Goal: Information Seeking & Learning: Check status

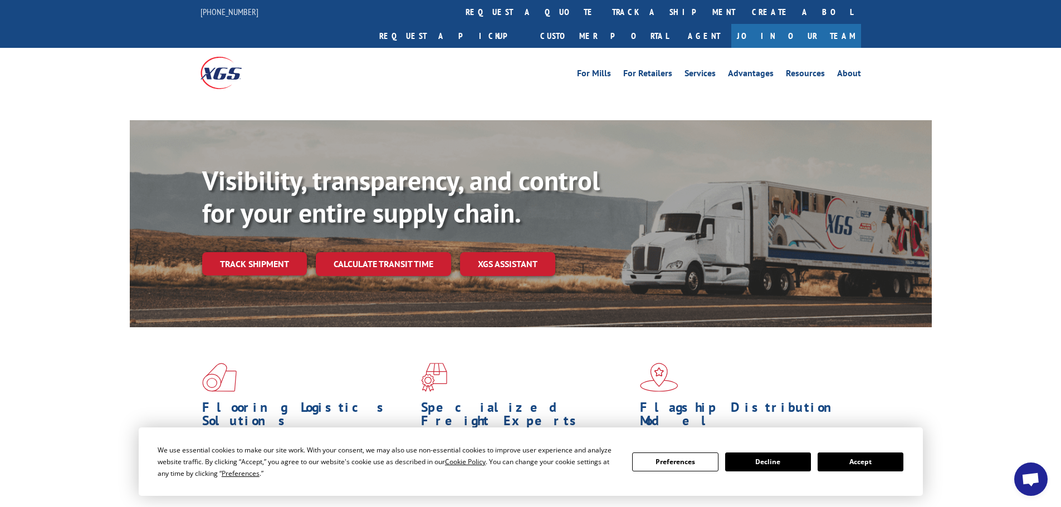
drag, startPoint x: 884, startPoint y: 472, endPoint x: 875, endPoint y: 460, distance: 14.7
click at [884, 472] on div "We use essential cookies to make our site work. With your consent, we may also …" at bounding box center [531, 461] width 746 height 35
click at [873, 459] on button "Accept" at bounding box center [860, 462] width 86 height 19
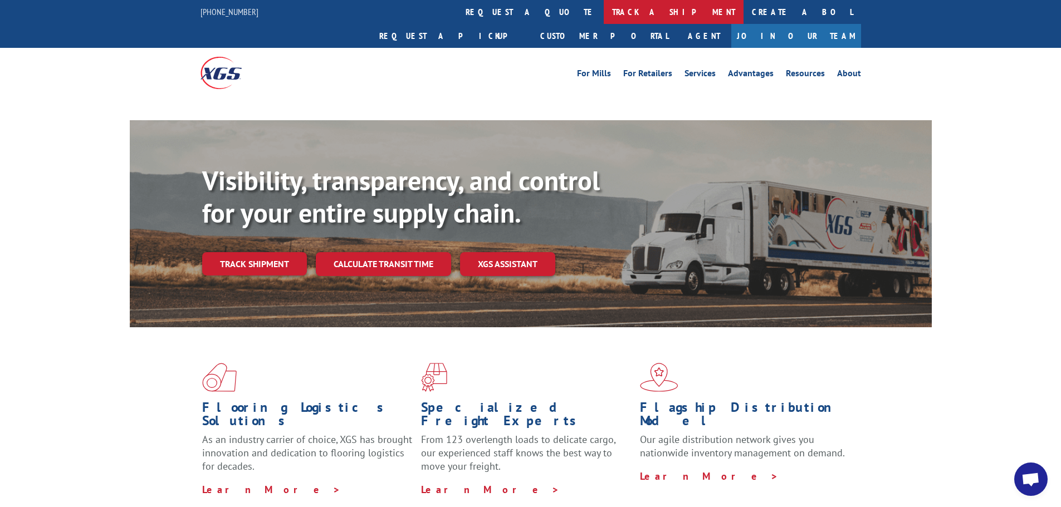
click at [604, 9] on link "track a shipment" at bounding box center [674, 12] width 140 height 24
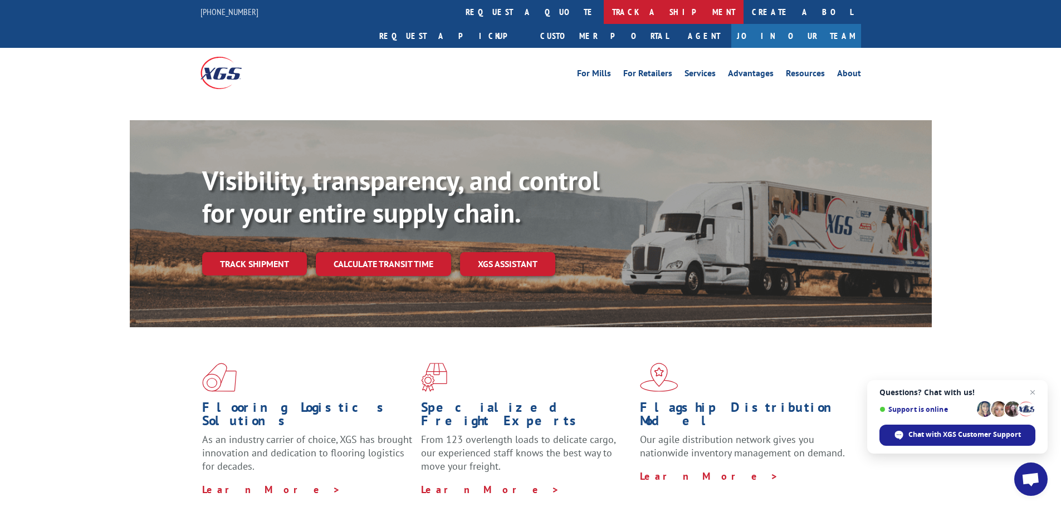
click at [604, 10] on link "track a shipment" at bounding box center [674, 12] width 140 height 24
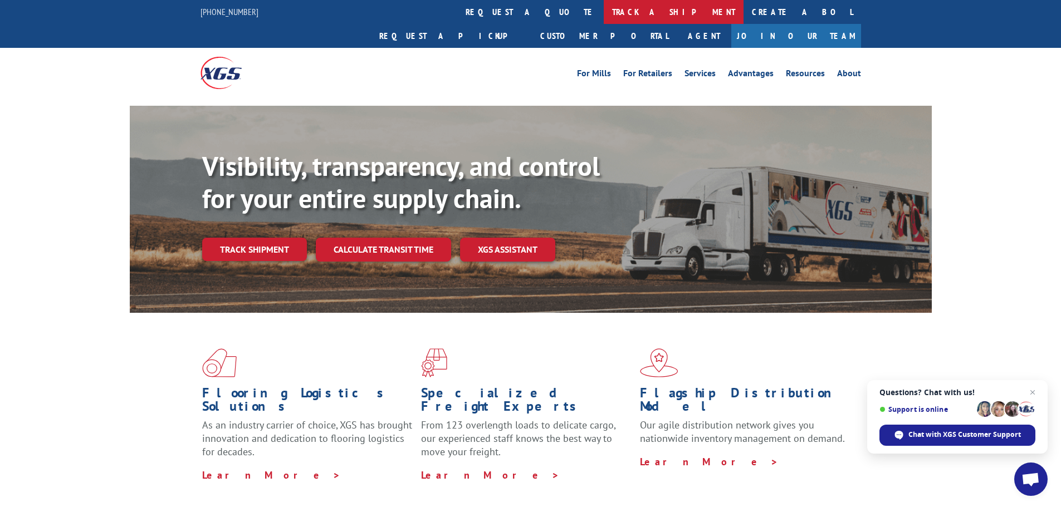
click at [604, 10] on link "track a shipment" at bounding box center [674, 12] width 140 height 24
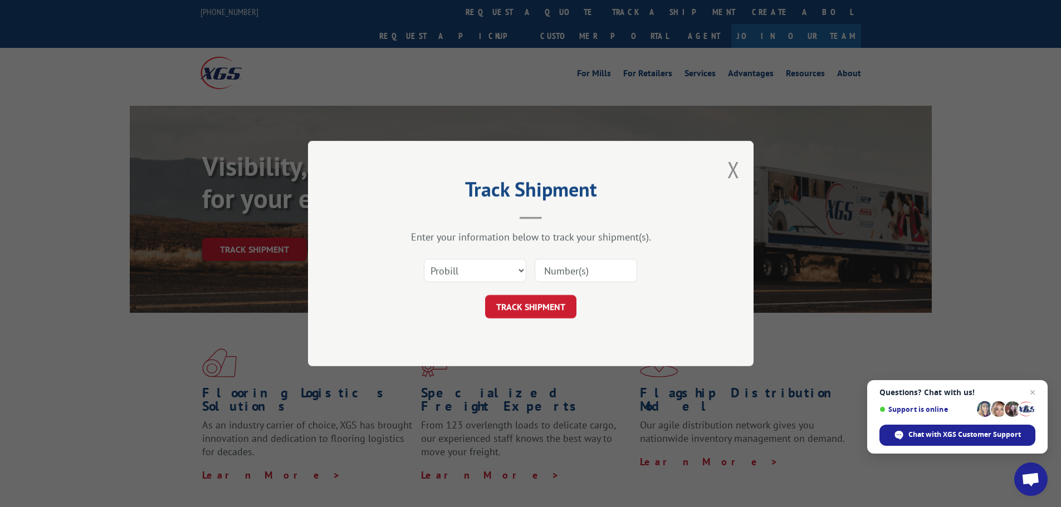
drag, startPoint x: 558, startPoint y: 281, endPoint x: 560, endPoint y: 275, distance: 5.7
click at [558, 280] on input at bounding box center [586, 270] width 102 height 23
paste input "17229021"
type input "17229021"
click at [538, 306] on button "TRACK SHIPMENT" at bounding box center [530, 306] width 91 height 23
